Goal: Information Seeking & Learning: Learn about a topic

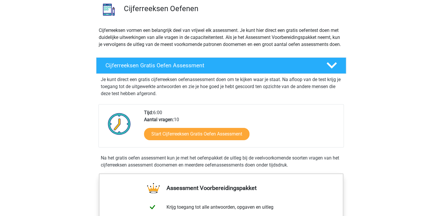
scroll to position [88, 0]
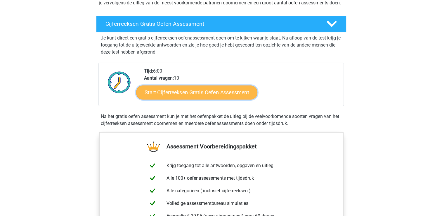
click at [205, 99] on link "Start Cijferreeksen Gratis Oefen Assessment" at bounding box center [196, 92] width 121 height 14
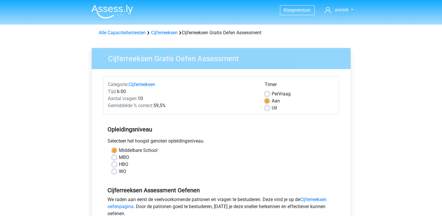
click at [125, 163] on label "HBO" at bounding box center [123, 164] width 9 height 7
click at [117, 163] on input "HBO" at bounding box center [114, 164] width 5 height 6
radio input "true"
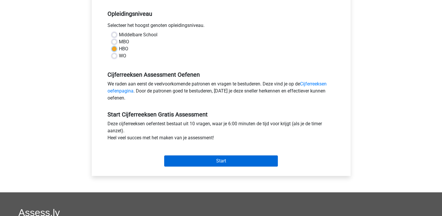
scroll to position [117, 0]
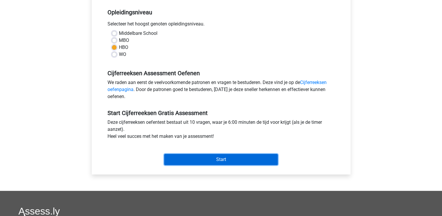
click at [224, 159] on input "Start" at bounding box center [221, 159] width 114 height 11
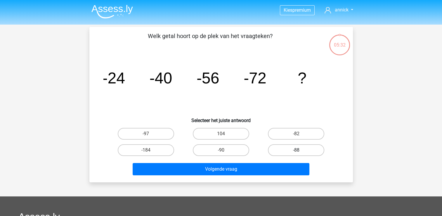
click at [303, 149] on label "-88" at bounding box center [296, 150] width 56 height 12
click at [300, 150] on input "-88" at bounding box center [299, 152] width 4 height 4
radio input "true"
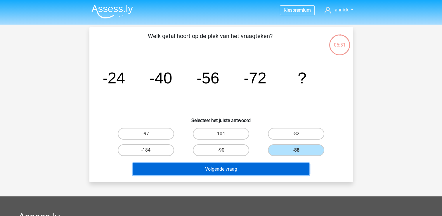
click at [222, 169] on button "Volgende vraag" at bounding box center [221, 169] width 177 height 12
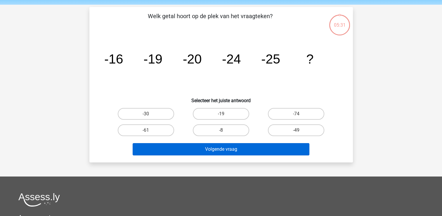
scroll to position [27, 0]
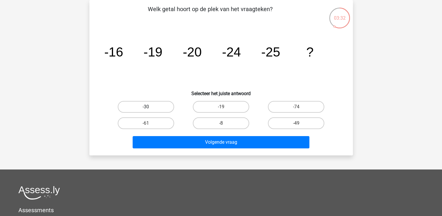
click at [148, 105] on label "-30" at bounding box center [146, 107] width 56 height 12
click at [148, 107] on input "-30" at bounding box center [148, 109] width 4 height 4
radio input "true"
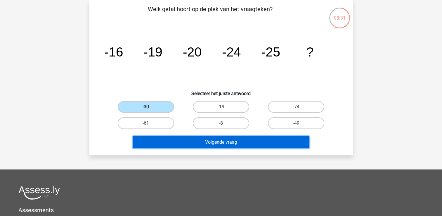
click at [232, 143] on button "Volgende vraag" at bounding box center [221, 142] width 177 height 12
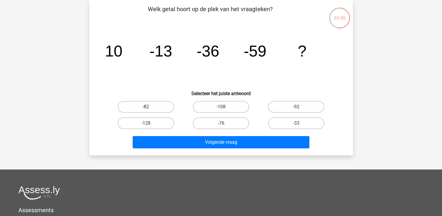
click at [149, 106] on label "-82" at bounding box center [146, 107] width 56 height 12
click at [149, 107] on input "-82" at bounding box center [148, 109] width 4 height 4
radio input "true"
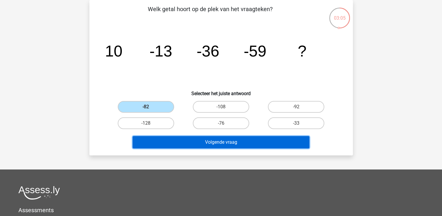
click at [215, 142] on button "Volgende vraag" at bounding box center [221, 142] width 177 height 12
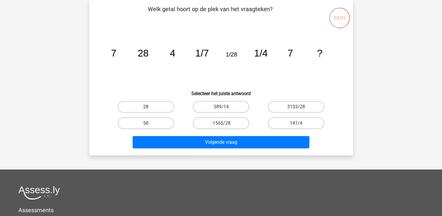
click at [151, 106] on label "28" at bounding box center [146, 107] width 56 height 12
click at [150, 107] on input "28" at bounding box center [148, 109] width 4 height 4
radio input "true"
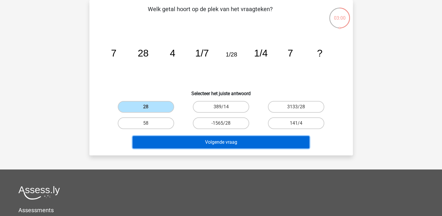
click at [220, 141] on button "Volgende vraag" at bounding box center [221, 142] width 177 height 12
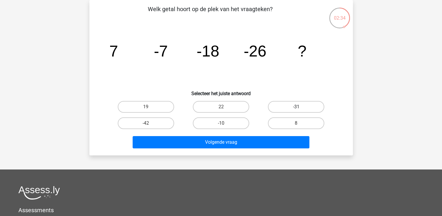
click at [293, 106] on label "-31" at bounding box center [296, 107] width 56 height 12
click at [297, 107] on input "-31" at bounding box center [299, 109] width 4 height 4
radio input "true"
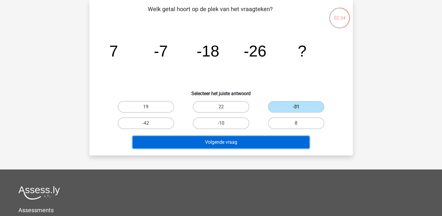
click at [235, 139] on button "Volgende vraag" at bounding box center [221, 142] width 177 height 12
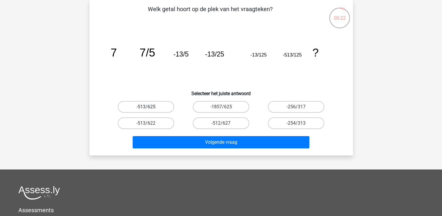
click at [149, 105] on label "-513/625" at bounding box center [146, 107] width 56 height 12
click at [149, 107] on input "-513/625" at bounding box center [148, 109] width 4 height 4
radio input "true"
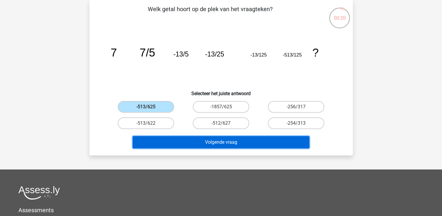
click at [221, 140] on button "Volgende vraag" at bounding box center [221, 142] width 177 height 12
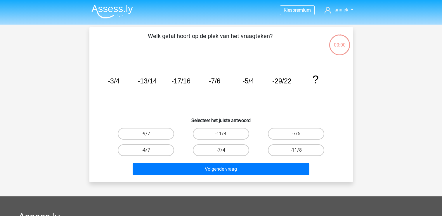
scroll to position [27, 0]
